Goal: Information Seeking & Learning: Learn about a topic

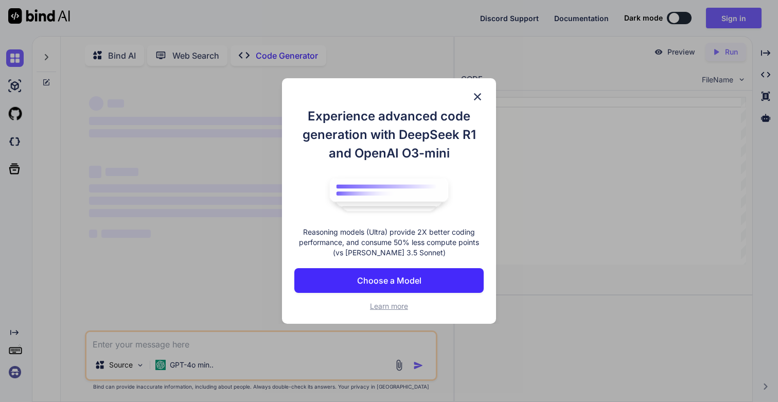
type textarea "x"
click at [413, 285] on p "Choose a Model" at bounding box center [389, 280] width 64 height 12
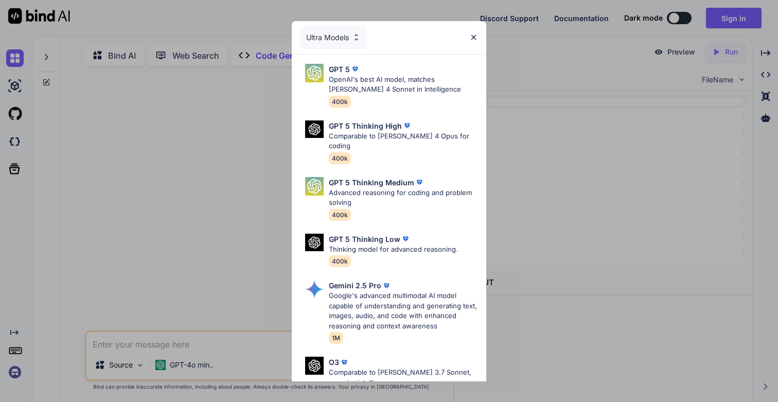
click at [477, 38] on img at bounding box center [473, 37] width 9 height 9
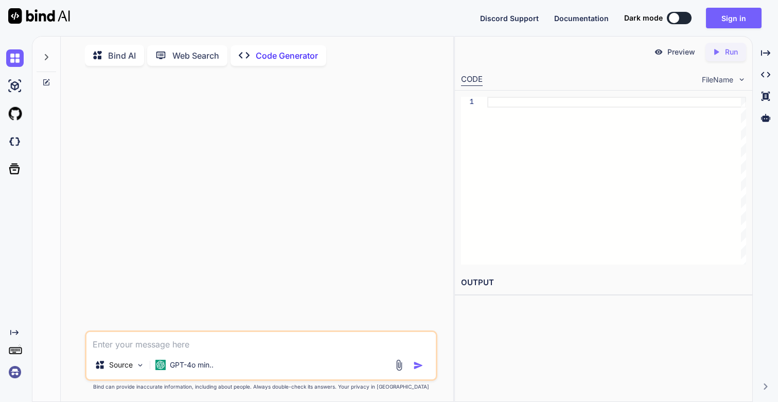
click at [17, 371] on img at bounding box center [14, 371] width 17 height 17
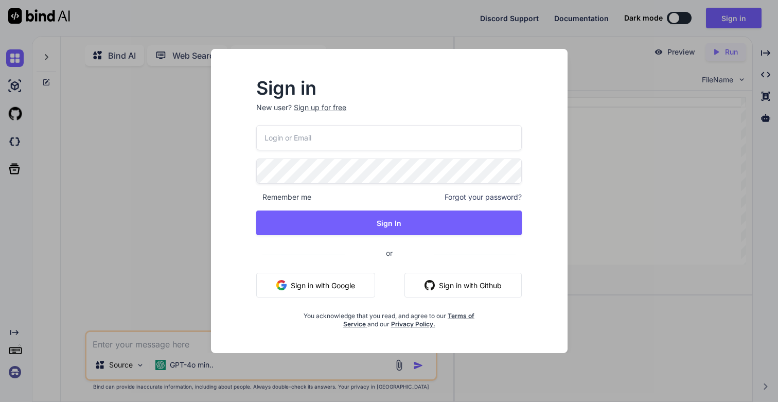
click at [372, 135] on input "email" at bounding box center [388, 137] width 265 height 25
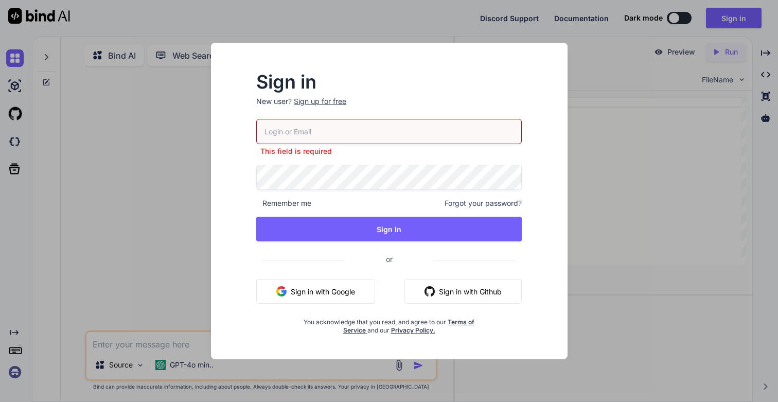
type input "[EMAIL_ADDRESS][DOMAIN_NAME]"
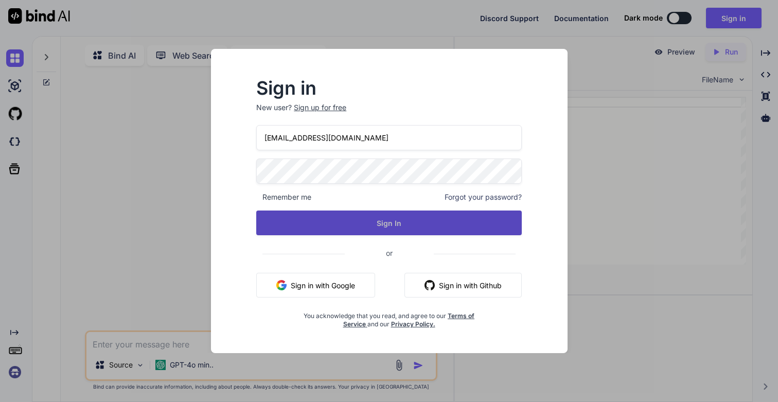
click at [365, 228] on button "Sign In" at bounding box center [388, 222] width 265 height 25
click at [383, 226] on button "Sign In" at bounding box center [388, 222] width 265 height 25
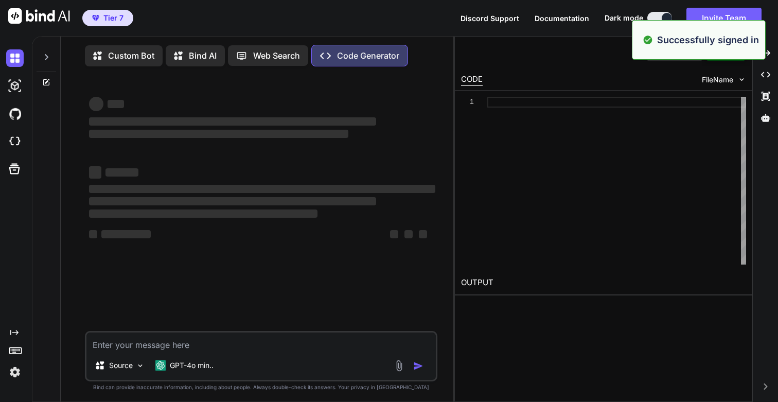
click at [18, 373] on img at bounding box center [14, 371] width 17 height 17
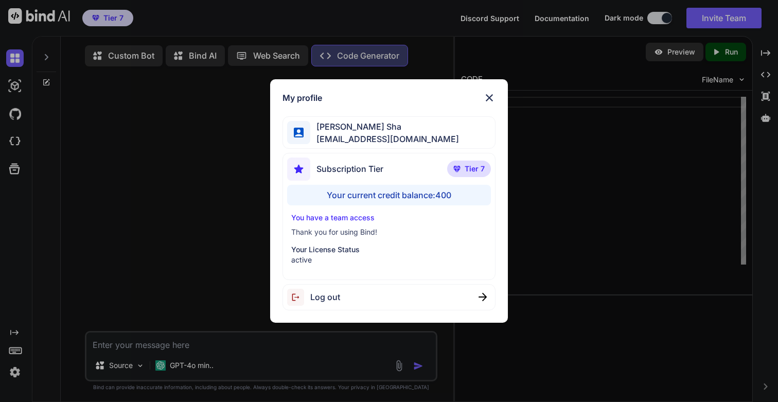
click at [18, 373] on div "My profile [PERSON_NAME] Sha [EMAIL_ADDRESS][DOMAIN_NAME] Subscription Tier Tie…" at bounding box center [389, 201] width 778 height 402
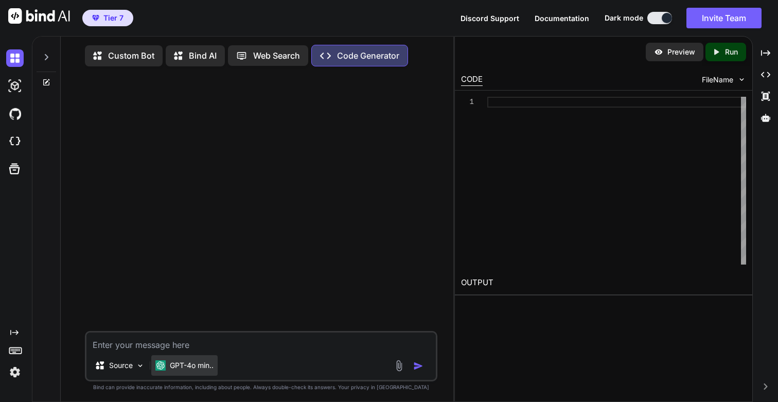
click at [199, 369] on p "GPT-4o min.." at bounding box center [192, 365] width 44 height 10
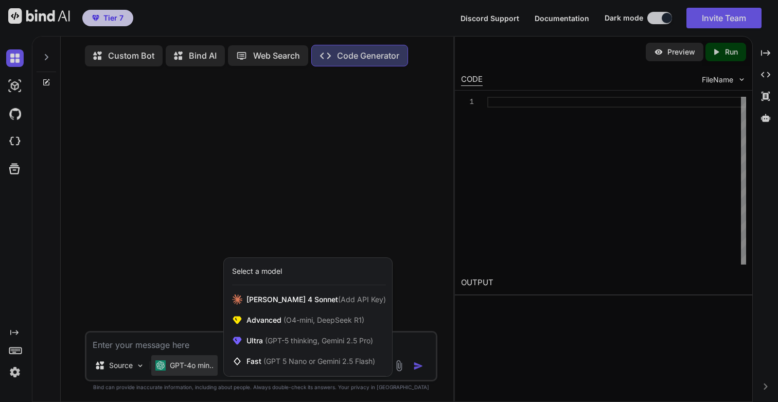
click at [282, 275] on div "Select a model" at bounding box center [257, 271] width 50 height 10
click at [273, 318] on span "Advanced (O4-mini, DeepSeek R1)" at bounding box center [305, 320] width 118 height 10
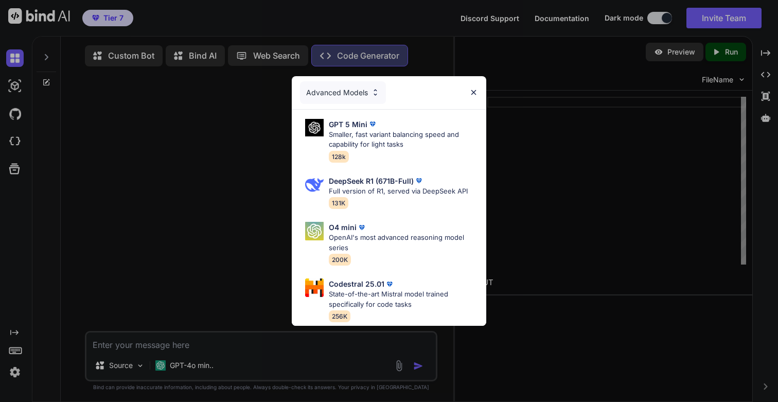
click at [367, 92] on div "Advanced Models" at bounding box center [343, 92] width 86 height 23
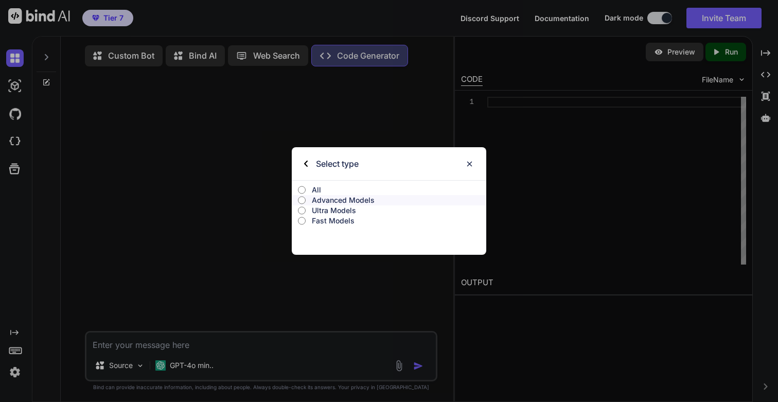
click at [309, 192] on label "All" at bounding box center [389, 190] width 194 height 10
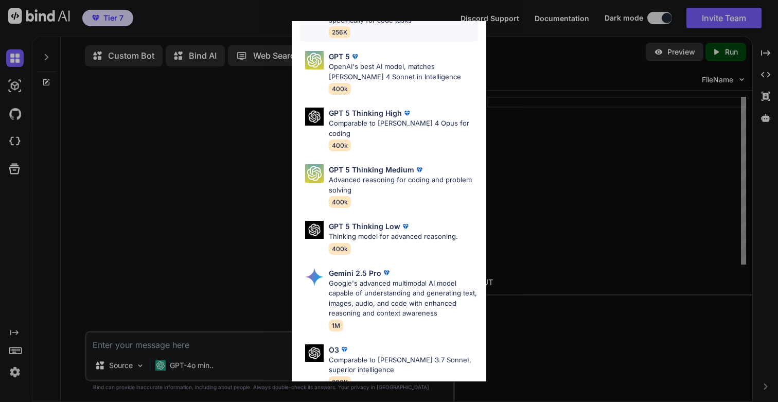
scroll to position [236, 0]
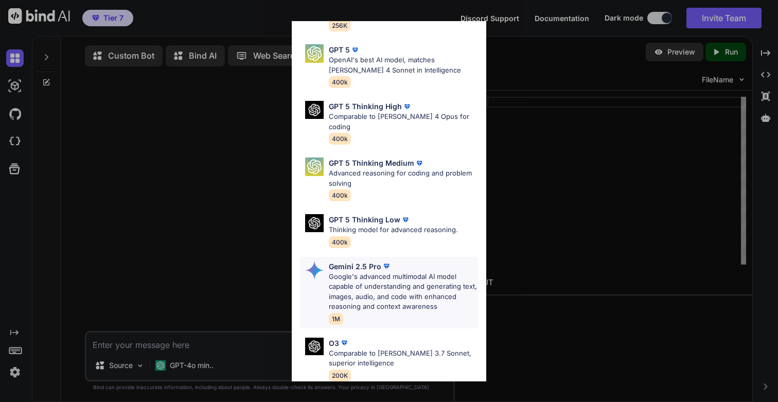
click at [373, 272] on p "Google's advanced multimodal AI model capable of understanding and generating t…" at bounding box center [403, 292] width 149 height 40
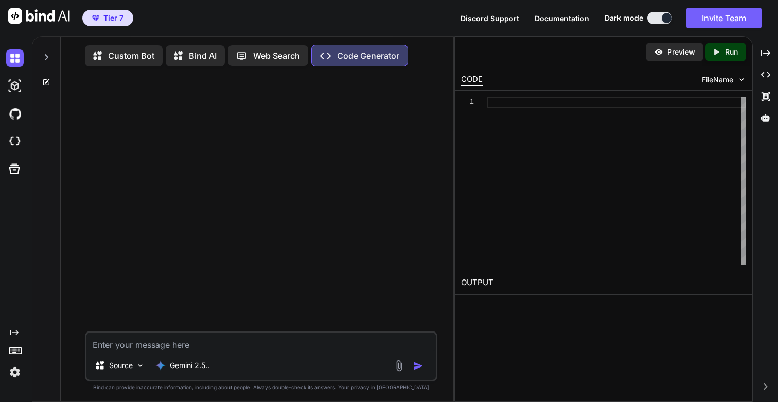
click at [44, 58] on icon at bounding box center [46, 57] width 8 height 8
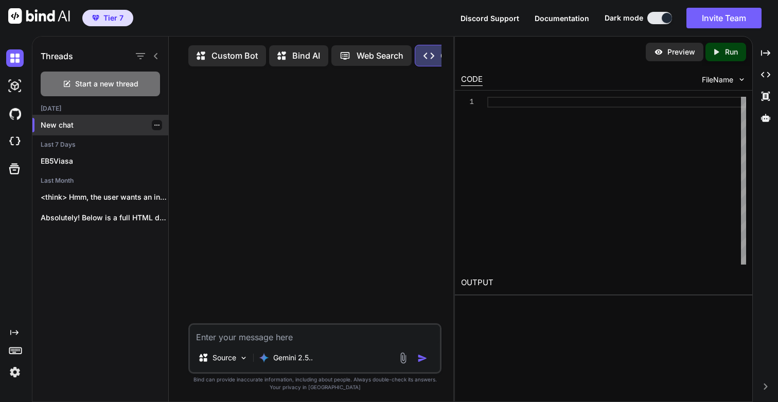
click at [64, 123] on p "New chat" at bounding box center [105, 125] width 128 height 10
click at [154, 124] on icon "button" at bounding box center [157, 125] width 6 height 6
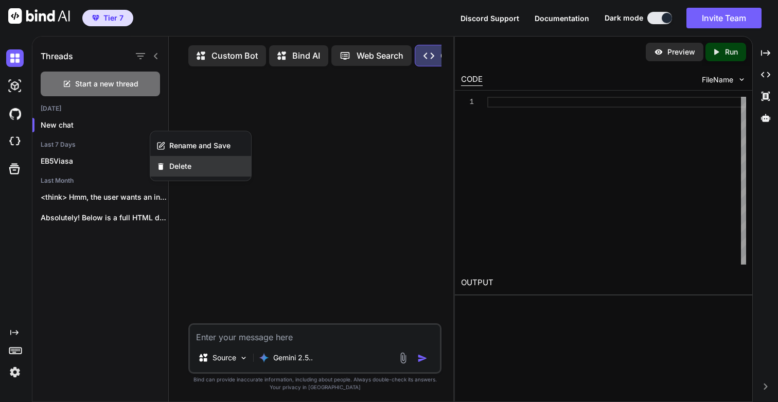
click at [176, 167] on span "Delete" at bounding box center [180, 166] width 22 height 10
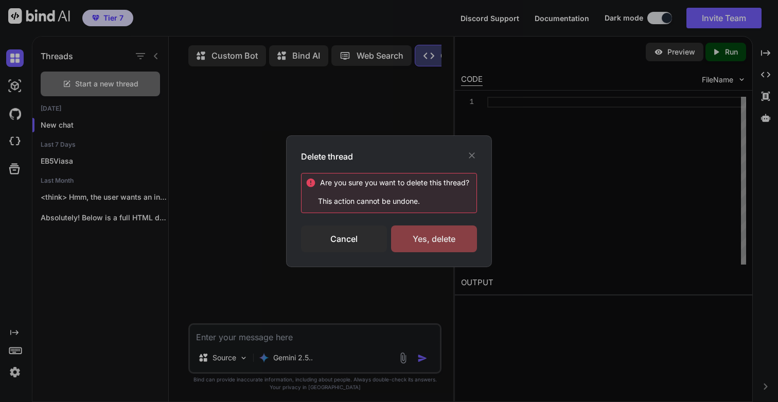
click at [429, 242] on div "Yes, delete" at bounding box center [434, 238] width 86 height 27
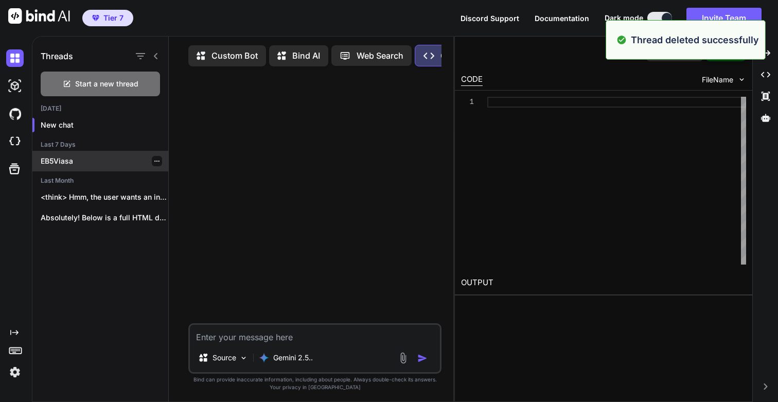
click at [64, 161] on p "EB5Viasa" at bounding box center [105, 161] width 128 height 10
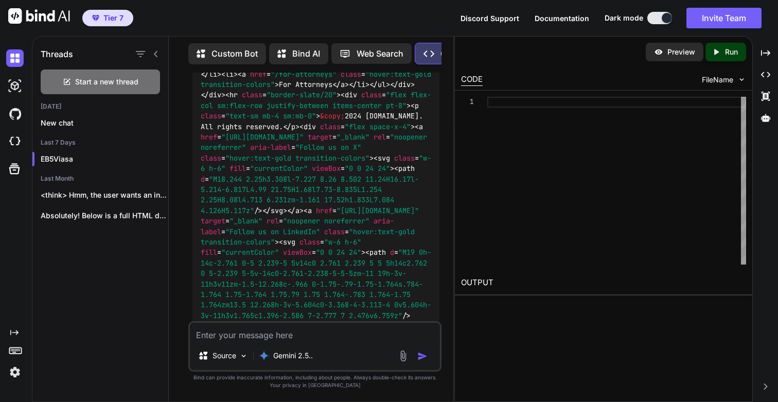
scroll to position [37070, 0]
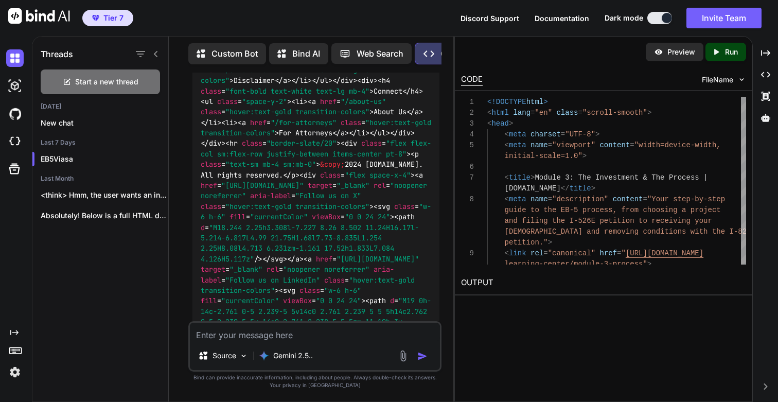
click at [725, 48] on p "Run" at bounding box center [731, 52] width 13 height 10
click at [521, 306] on link "[URL][DOMAIN_NAME]" at bounding box center [502, 307] width 83 height 10
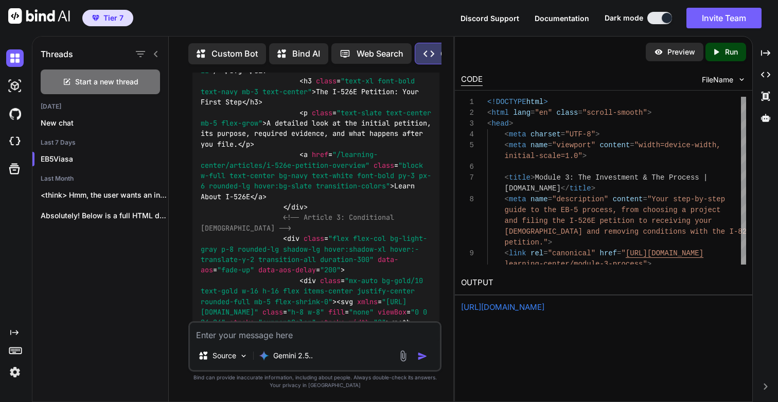
scroll to position [44553, 0]
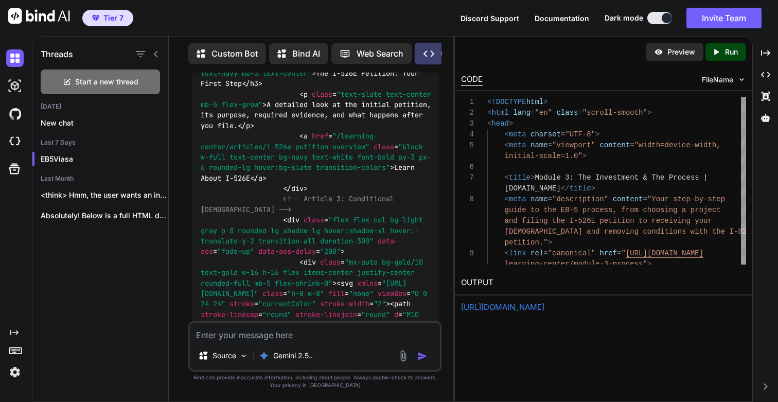
click at [732, 45] on div "Created with Pixso. Run" at bounding box center [725, 52] width 41 height 19
click at [512, 306] on link "[URL][DOMAIN_NAME]" at bounding box center [502, 307] width 83 height 10
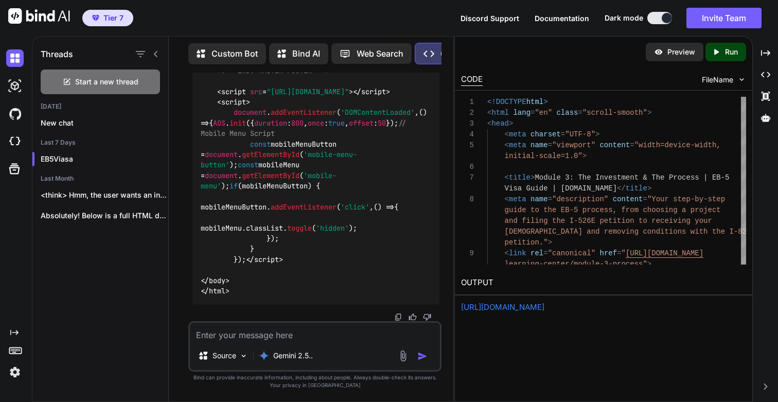
scroll to position [51244, 0]
click at [263, 335] on textarea at bounding box center [315, 331] width 250 height 19
drag, startPoint x: 360, startPoint y: 336, endPoint x: 437, endPoint y: 336, distance: 77.1
click at [437, 336] on textarea "This is great. Lets go deep into Module 3 and create the" at bounding box center [315, 331] width 250 height 19
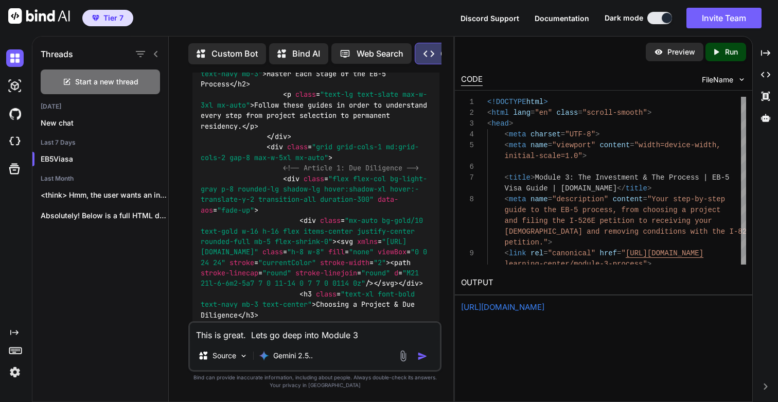
type textarea "This is great. Lets go deep into Module 3"
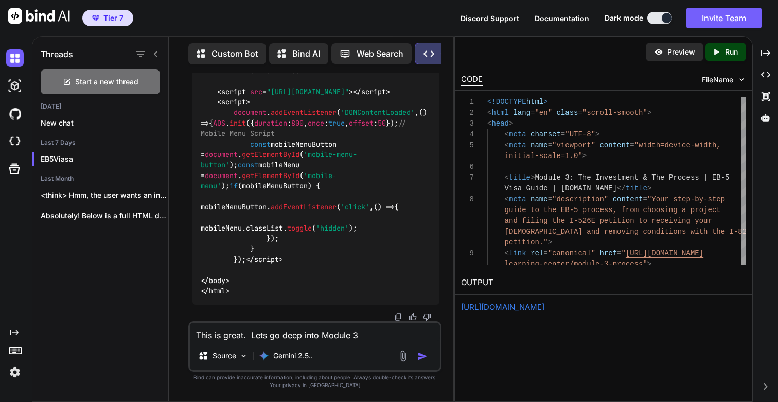
click at [370, 339] on textarea "This is great. Lets go deep into Module 3" at bounding box center [315, 331] width 250 height 19
click at [423, 357] on img "button" at bounding box center [422, 356] width 10 height 10
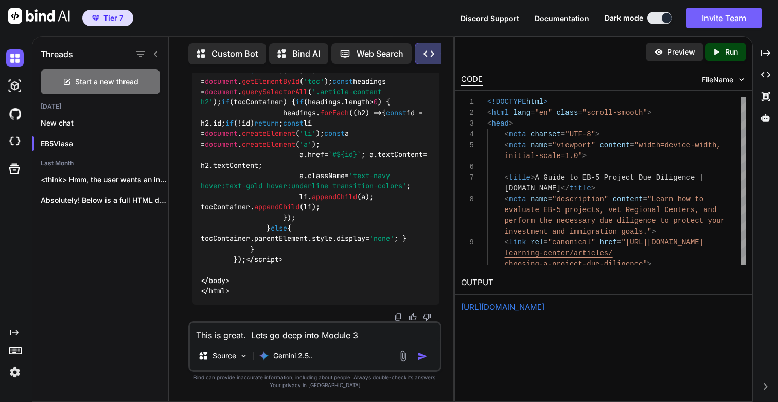
scroll to position [67742, 0]
click at [729, 47] on p "Run" at bounding box center [731, 52] width 13 height 10
click at [536, 306] on link "[URL][DOMAIN_NAME]" at bounding box center [502, 307] width 83 height 10
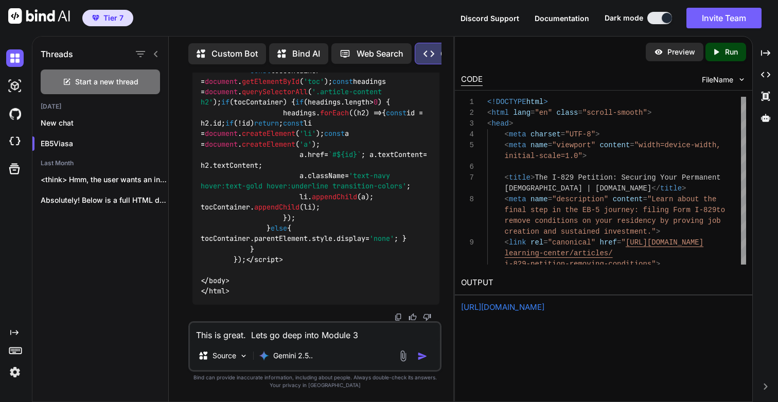
drag, startPoint x: 235, startPoint y: 202, endPoint x: 391, endPoint y: 199, distance: 156.9
copy code "i-829-petition-removing-conditions"
drag, startPoint x: 215, startPoint y: 213, endPoint x: 250, endPoint y: 222, distance: 35.9
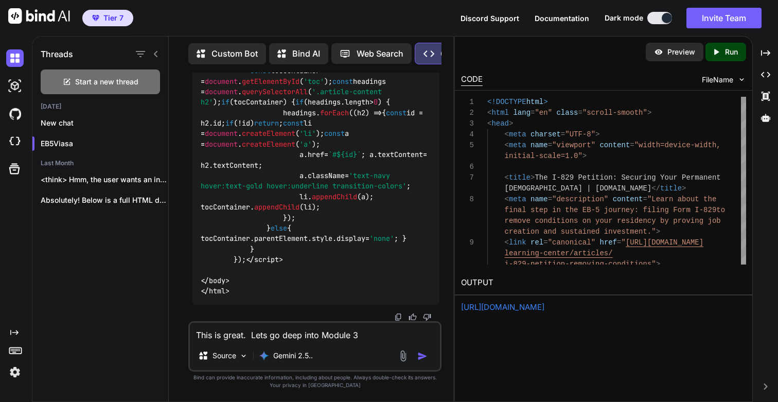
copy code "/learning-center/articles/i-829-petition-removing-conditions"
drag, startPoint x: 236, startPoint y: 158, endPoint x: 386, endPoint y: 158, distance: 149.6
copy h3 "The I-829 Petition: Removing Conditions"
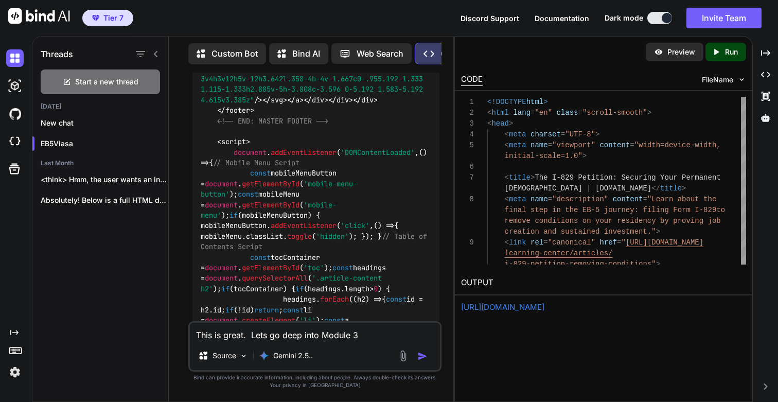
scroll to position [62500, 0]
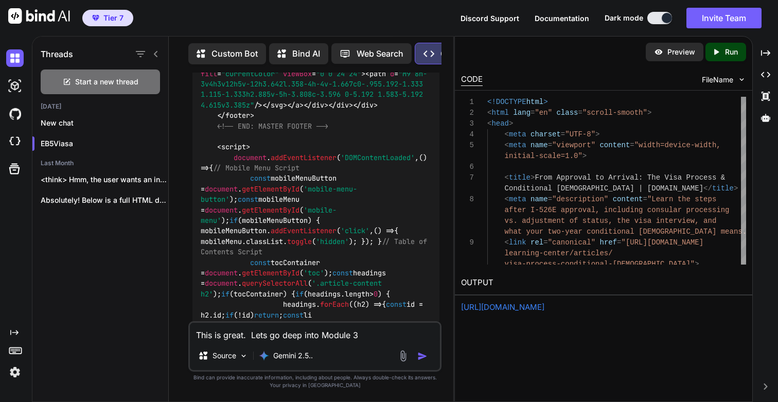
click at [730, 57] on div "Created with Pixso. Run" at bounding box center [725, 52] width 41 height 19
click at [509, 307] on link "[URL][DOMAIN_NAME]" at bounding box center [502, 307] width 83 height 10
click at [739, 56] on div "Created with Pixso. Run" at bounding box center [725, 52] width 41 height 19
click at [535, 306] on link "[URL][DOMAIN_NAME]" at bounding box center [502, 307] width 83 height 10
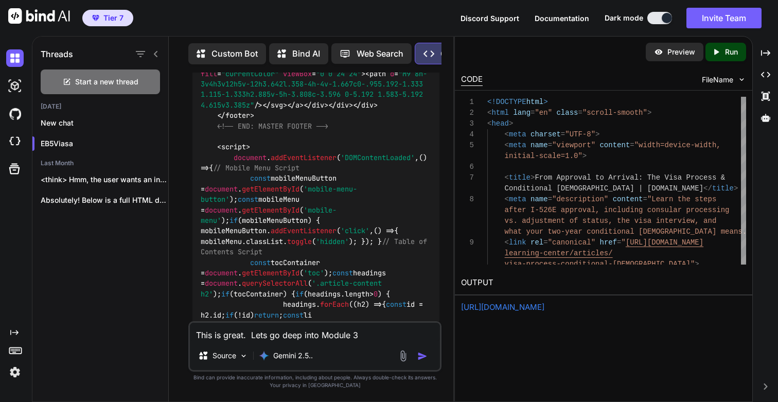
drag, startPoint x: 215, startPoint y: 183, endPoint x: 253, endPoint y: 192, distance: 38.7
copy code "/learning-center/articles/visa-process-conditional-[DEMOGRAPHIC_DATA]"
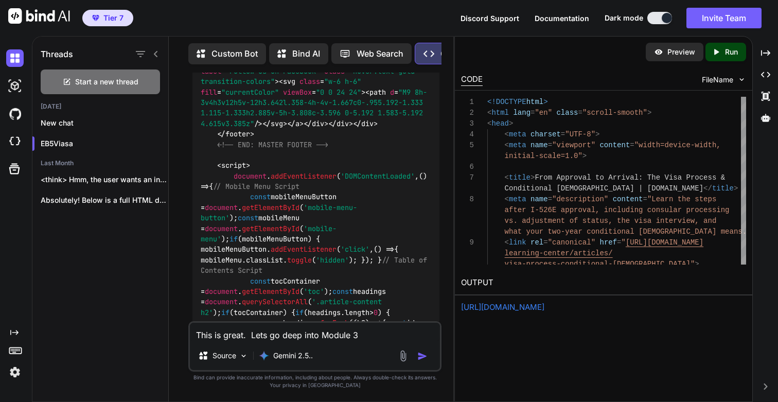
scroll to position [62481, 0]
drag, startPoint x: 234, startPoint y: 146, endPoint x: 395, endPoint y: 147, distance: 161.0
copy h3 "The Visa Process & Conditional [DEMOGRAPHIC_DATA]"
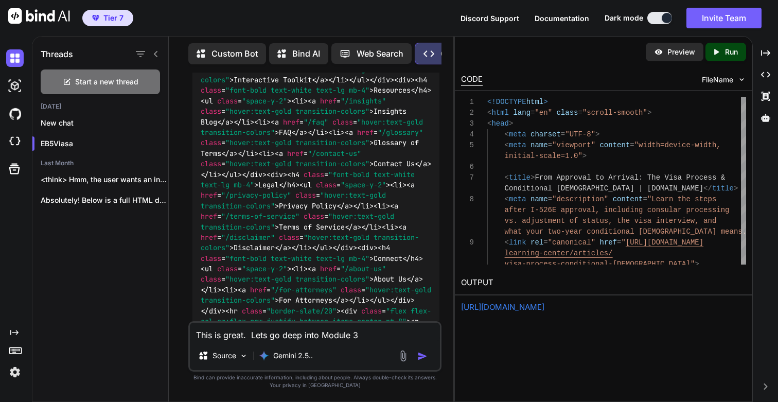
scroll to position [57076, 0]
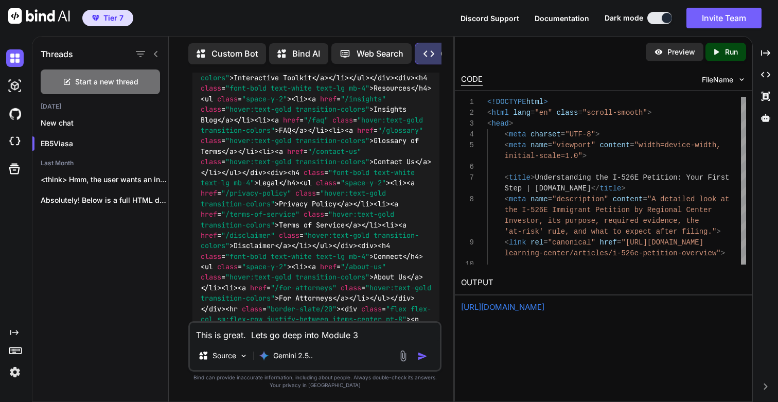
click at [731, 54] on p "Run" at bounding box center [731, 52] width 13 height 10
click at [544, 308] on link "[URL][DOMAIN_NAME]" at bounding box center [502, 307] width 83 height 10
